Goal: Information Seeking & Learning: Learn about a topic

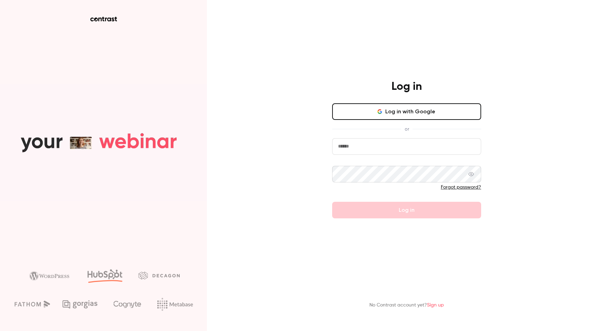
click at [398, 113] on button "Log in with Google" at bounding box center [406, 111] width 149 height 17
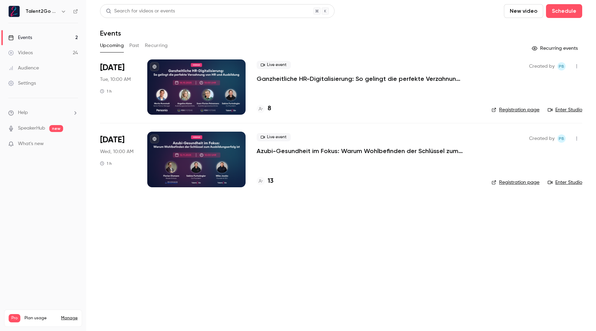
click at [325, 77] on p "Ganzheitliche HR-Digitalisierung: So gelingt die perfekte Verzahnung von HR und…" at bounding box center [360, 79] width 207 height 8
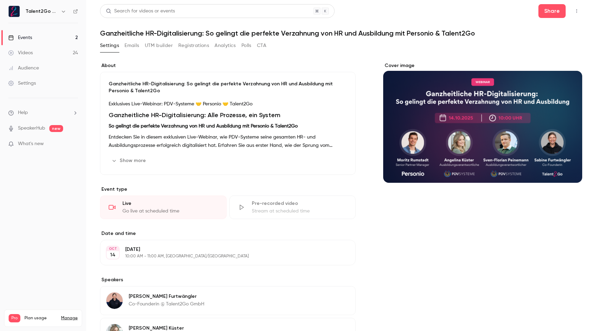
click at [136, 160] on button "Show more" at bounding box center [129, 160] width 41 height 11
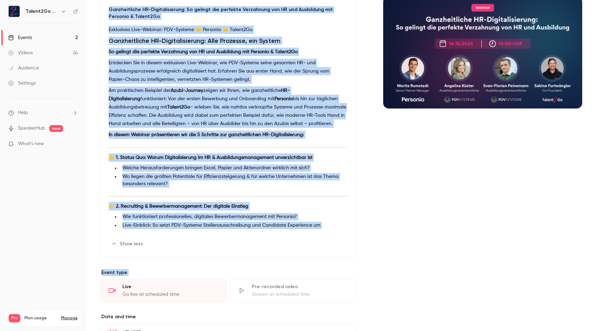
scroll to position [75, 0]
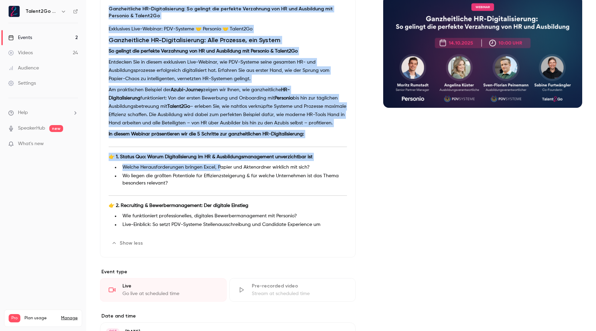
drag, startPoint x: 108, startPoint y: 82, endPoint x: 219, endPoint y: 170, distance: 141.0
click at [219, 170] on div "Ganzheitliche HR-Digitalisierung: So gelingt die perfekte Verzahnung von HR und…" at bounding box center [228, 127] width 256 height 260
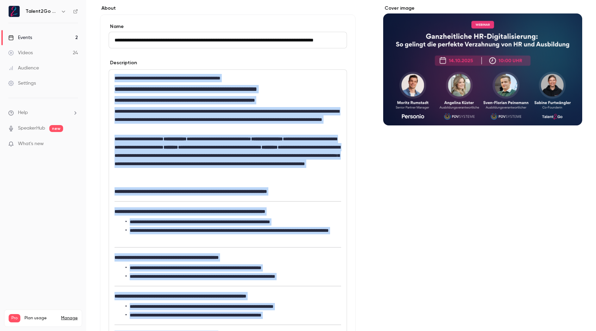
scroll to position [57, 0]
drag, startPoint x: 252, startPoint y: 114, endPoint x: 99, endPoint y: 69, distance: 158.6
click at [99, 69] on main "**********" at bounding box center [341, 165] width 510 height 331
click at [249, 240] on li "**********" at bounding box center [234, 234] width 216 height 14
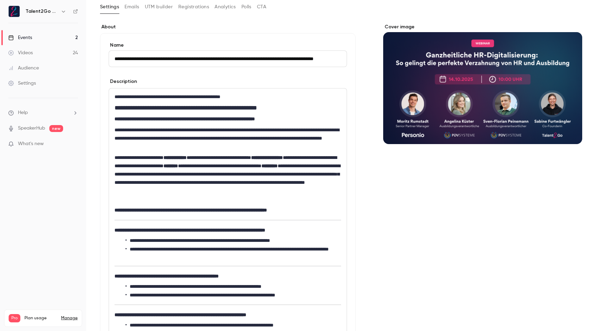
scroll to position [0, 0]
